Goal: Information Seeking & Learning: Learn about a topic

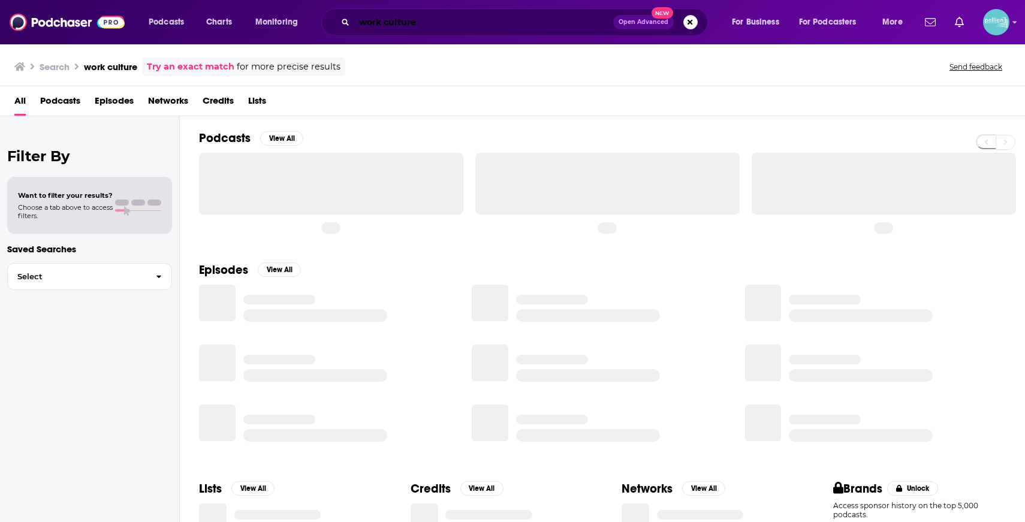
click at [535, 24] on input "work culture" at bounding box center [483, 22] width 259 height 19
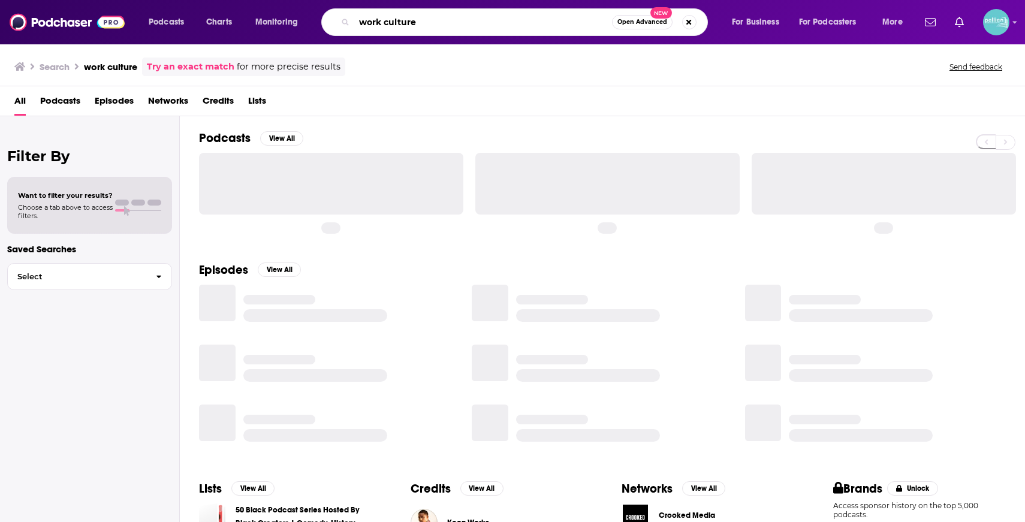
click at [535, 24] on input "work culture" at bounding box center [483, 22] width 258 height 19
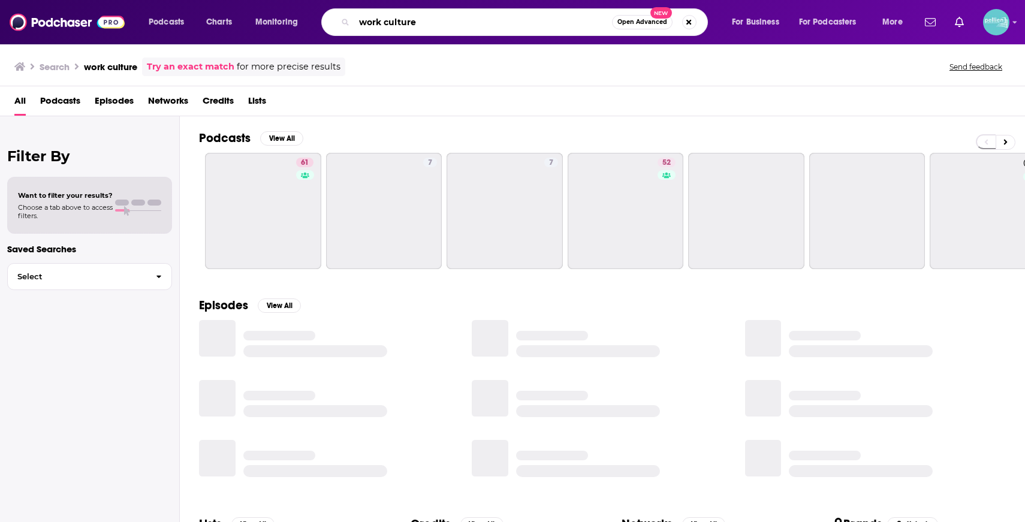
paste input "Unf*ck Your Brain"
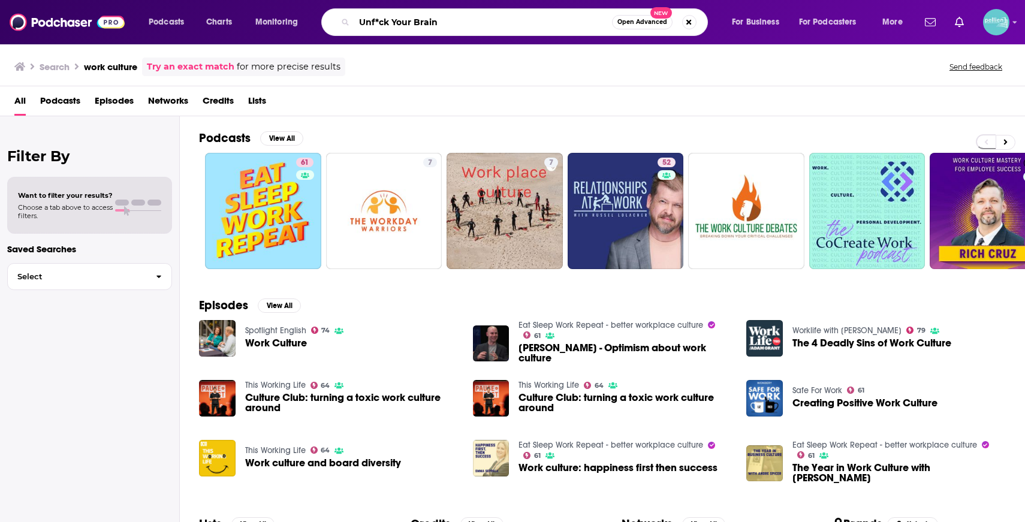
type input "Unf*ck Your Brain"
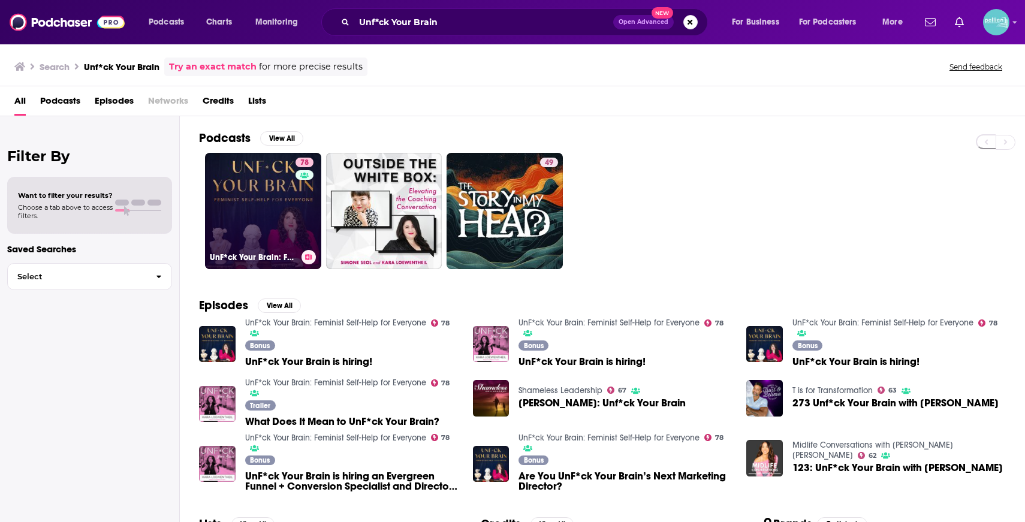
click at [229, 202] on link "78 UnF*ck Your Brain: Feminist Self-Help for Everyone" at bounding box center [263, 211] width 116 height 116
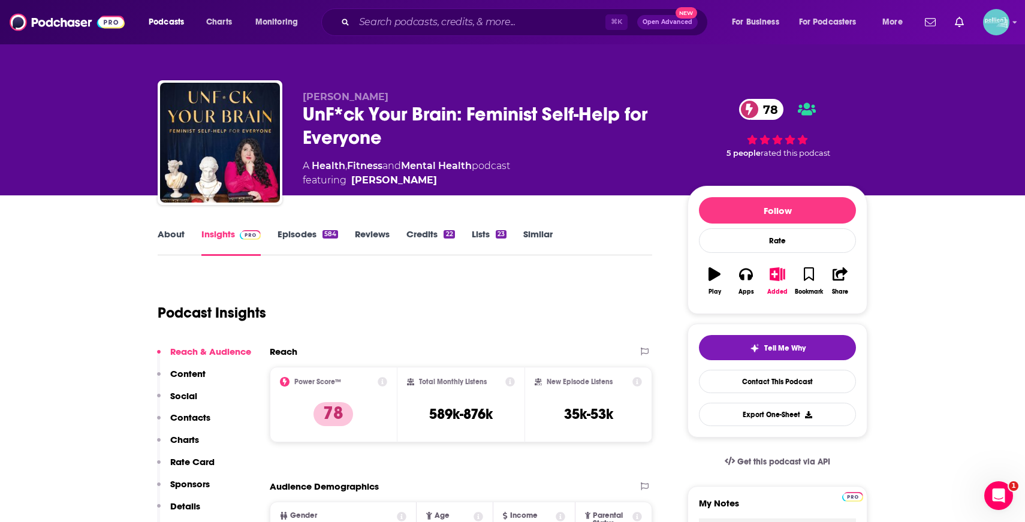
drag, startPoint x: 397, startPoint y: 94, endPoint x: 301, endPoint y: 92, distance: 95.9
click at [301, 92] on div "[PERSON_NAME] UnF*ck Your Brain: Feminist Self-Help for Everyone 78 A Health , …" at bounding box center [513, 144] width 710 height 129
copy span "[PERSON_NAME]"
drag, startPoint x: 426, startPoint y: 411, endPoint x: 504, endPoint y: 411, distance: 78.5
click at [504, 411] on div "Total Monthly Listens 589k-876k" at bounding box center [461, 404] width 108 height 55
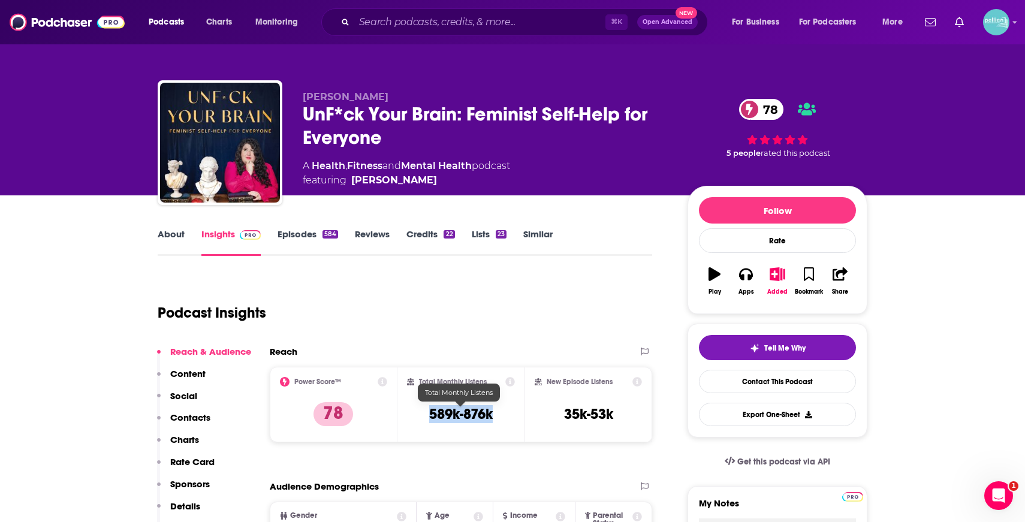
copy h3 "589k-876k"
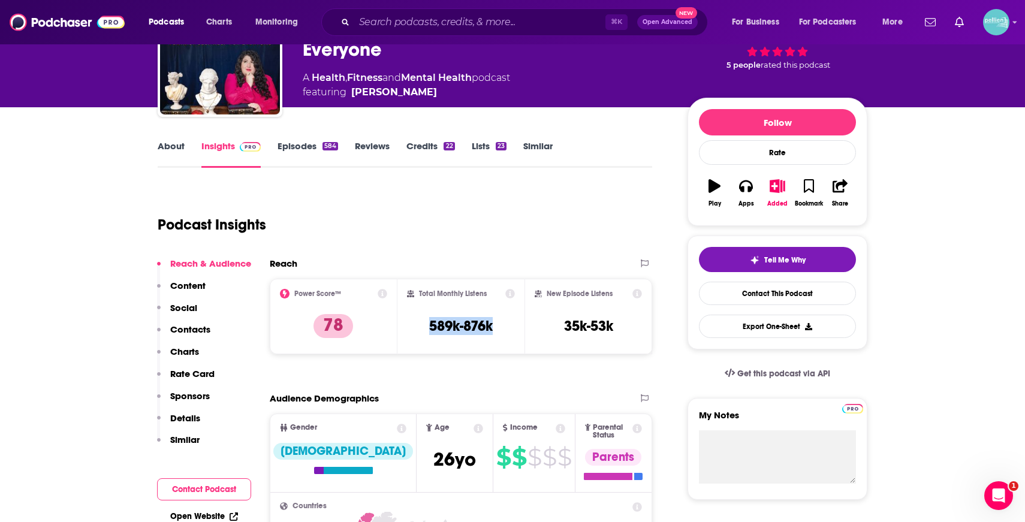
scroll to position [304, 0]
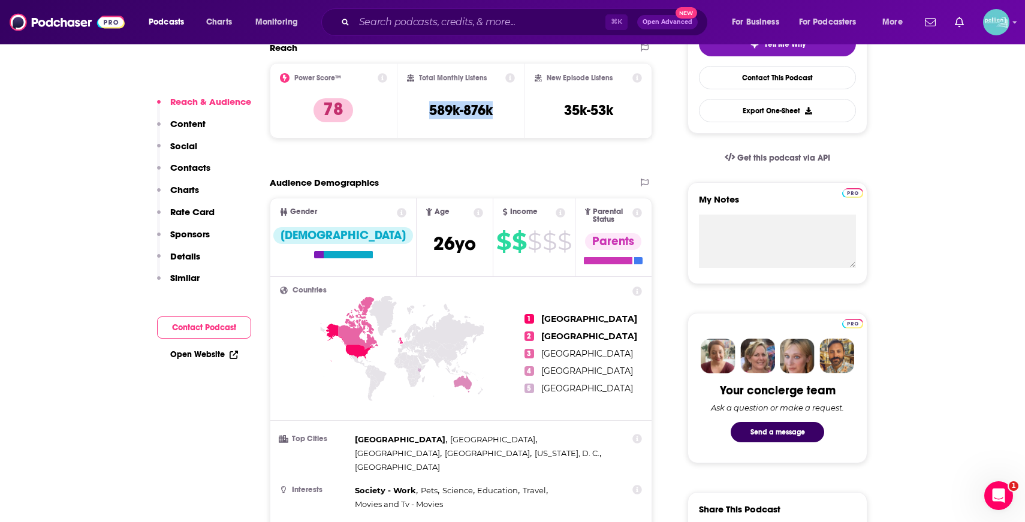
click at [197, 354] on link "Open Website" at bounding box center [204, 354] width 68 height 10
